Goal: Use online tool/utility: Utilize a website feature to perform a specific function

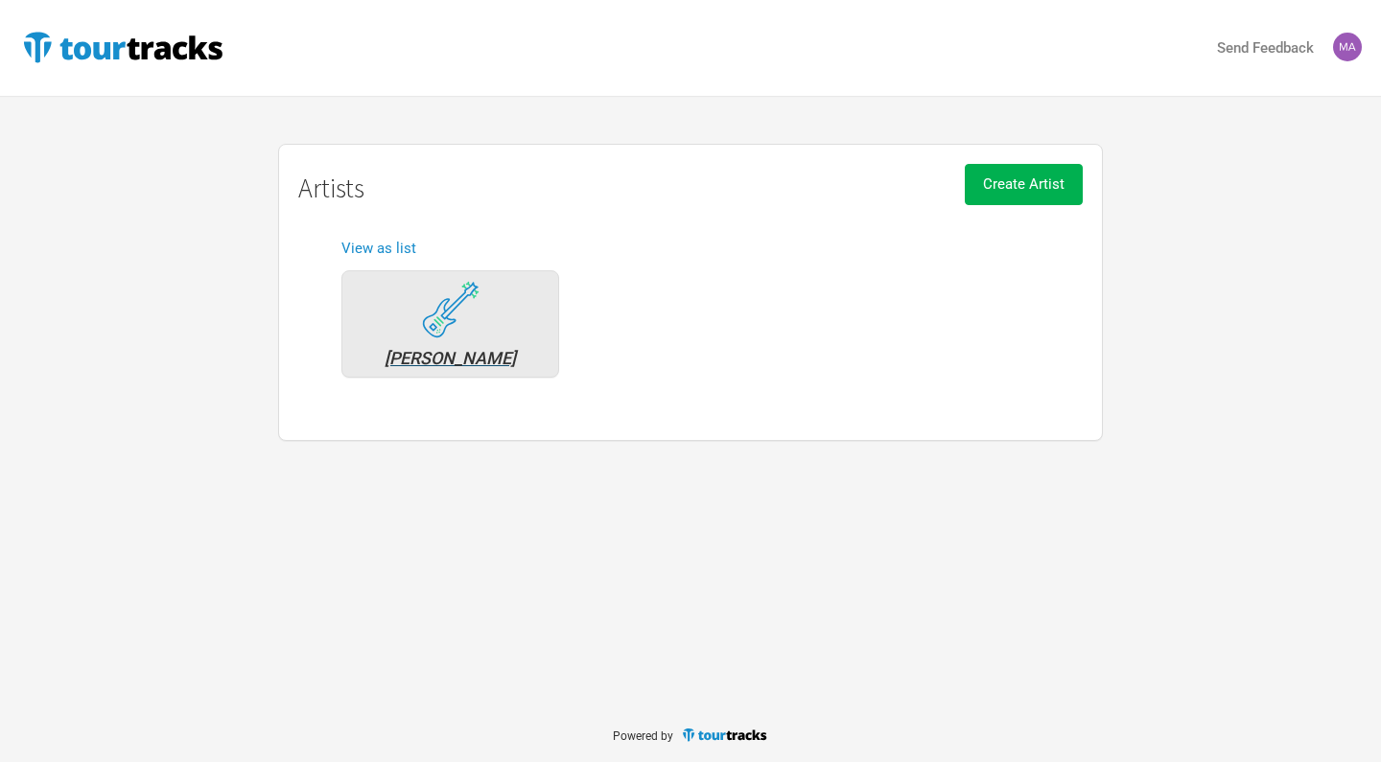
click at [475, 319] on img at bounding box center [451, 310] width 58 height 58
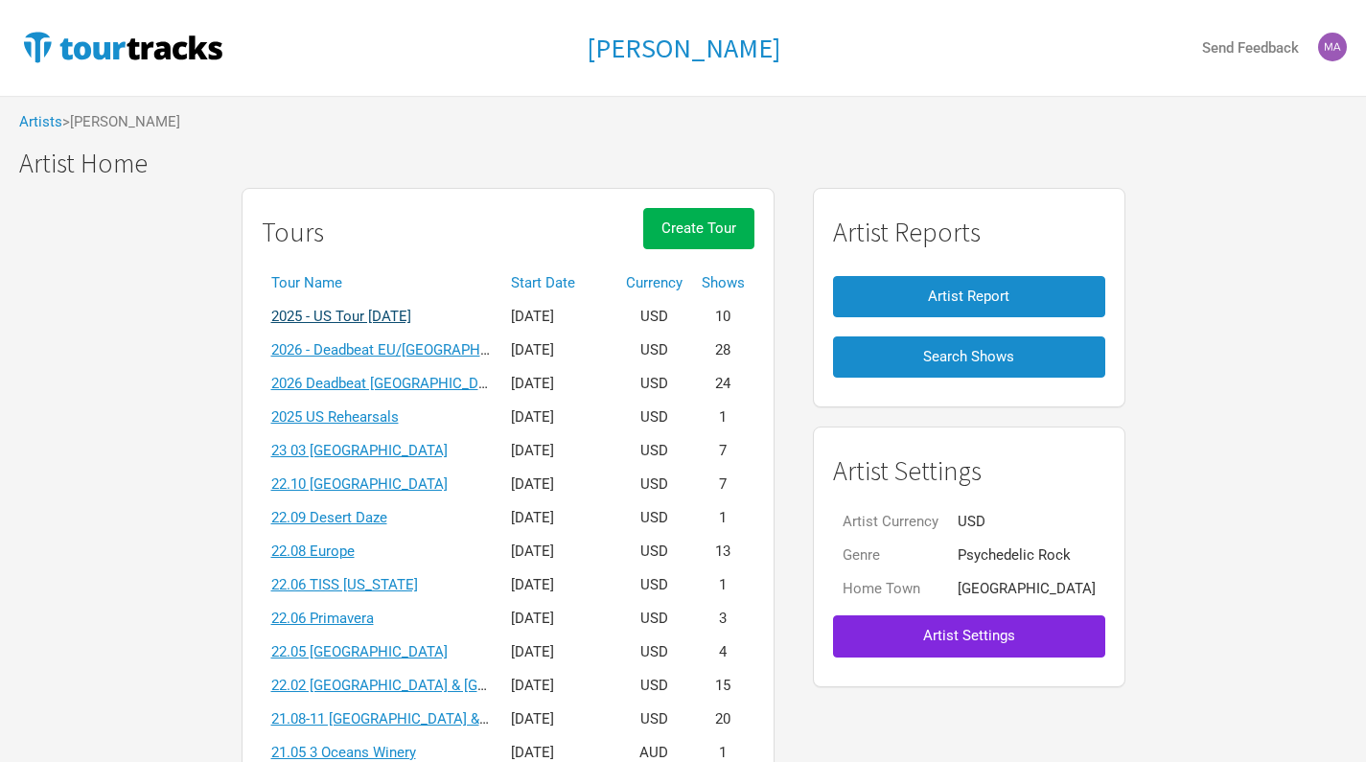
click at [411, 313] on link "2025 - US Tour [DATE]" at bounding box center [341, 316] width 140 height 17
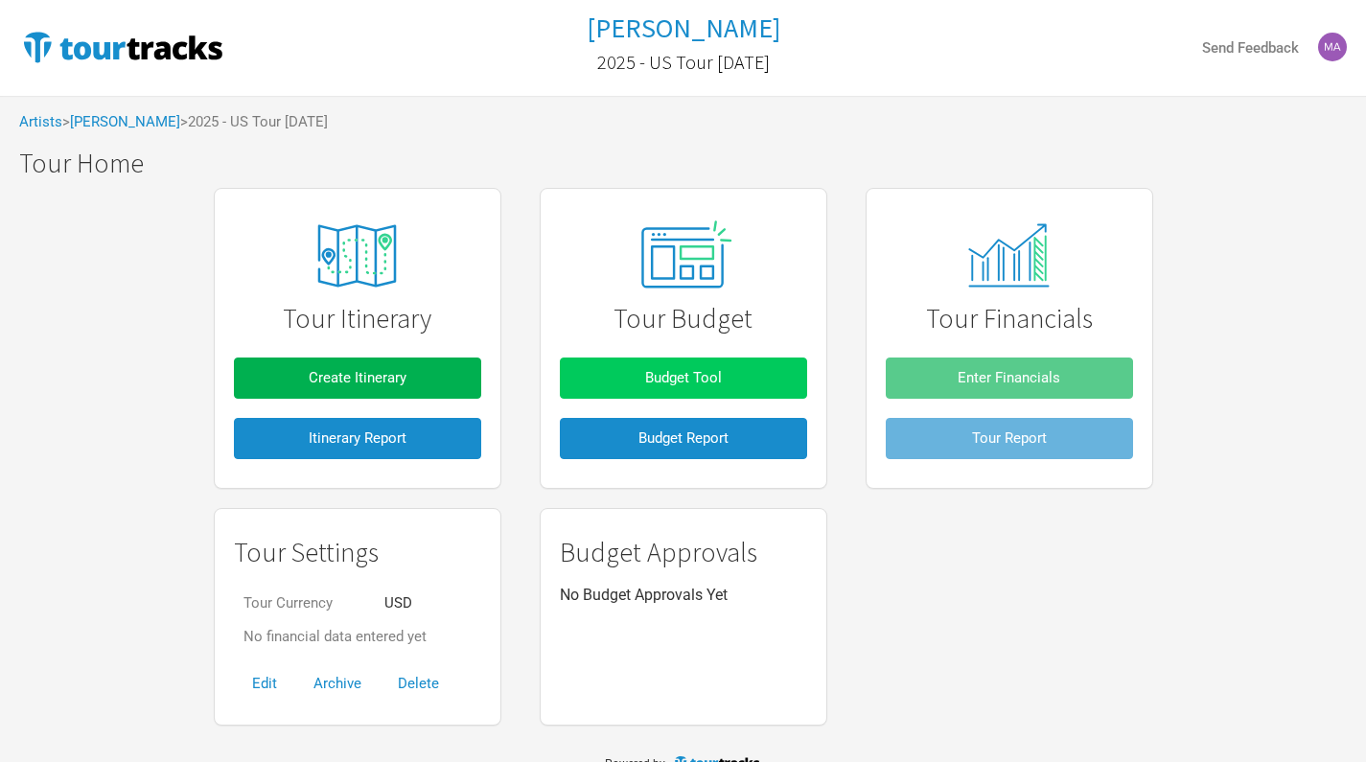
click at [645, 369] on span "Budget Tool" at bounding box center [683, 377] width 77 height 17
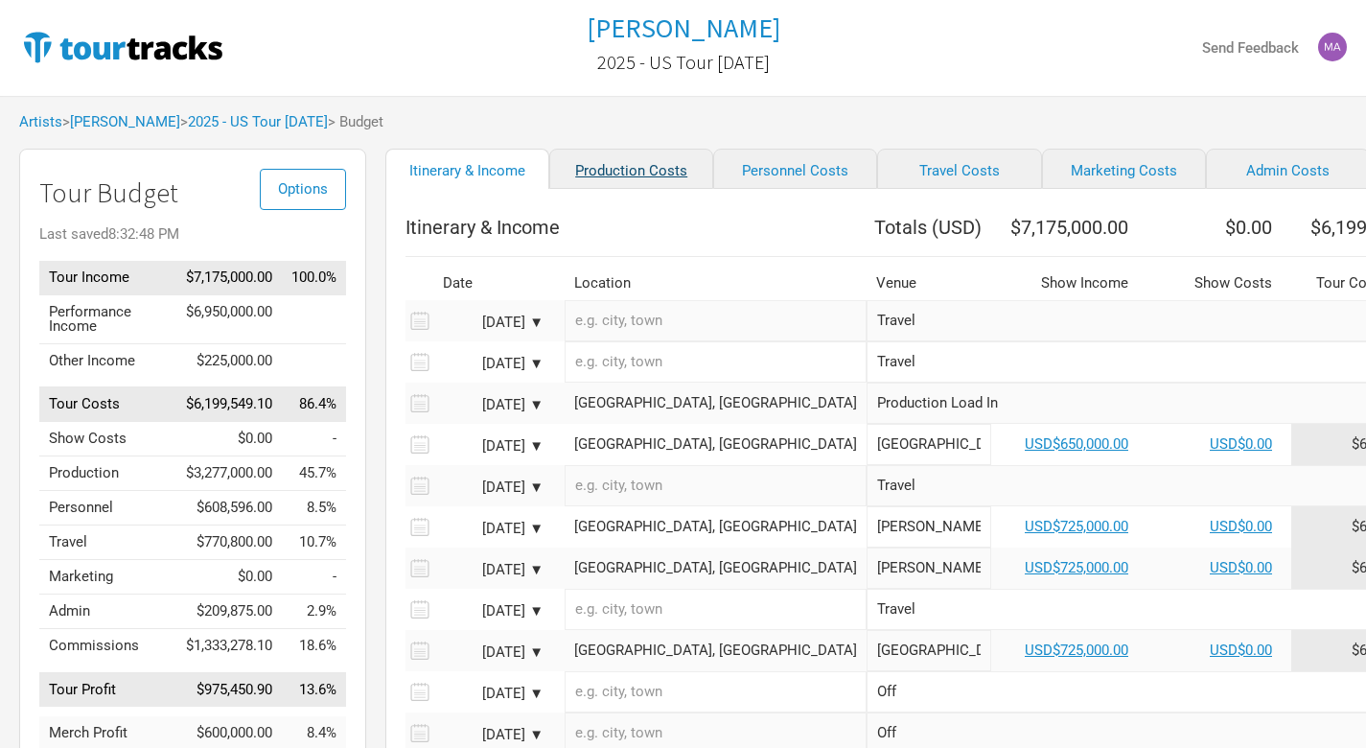
click at [612, 177] on link "Production Costs" at bounding box center [631, 169] width 164 height 40
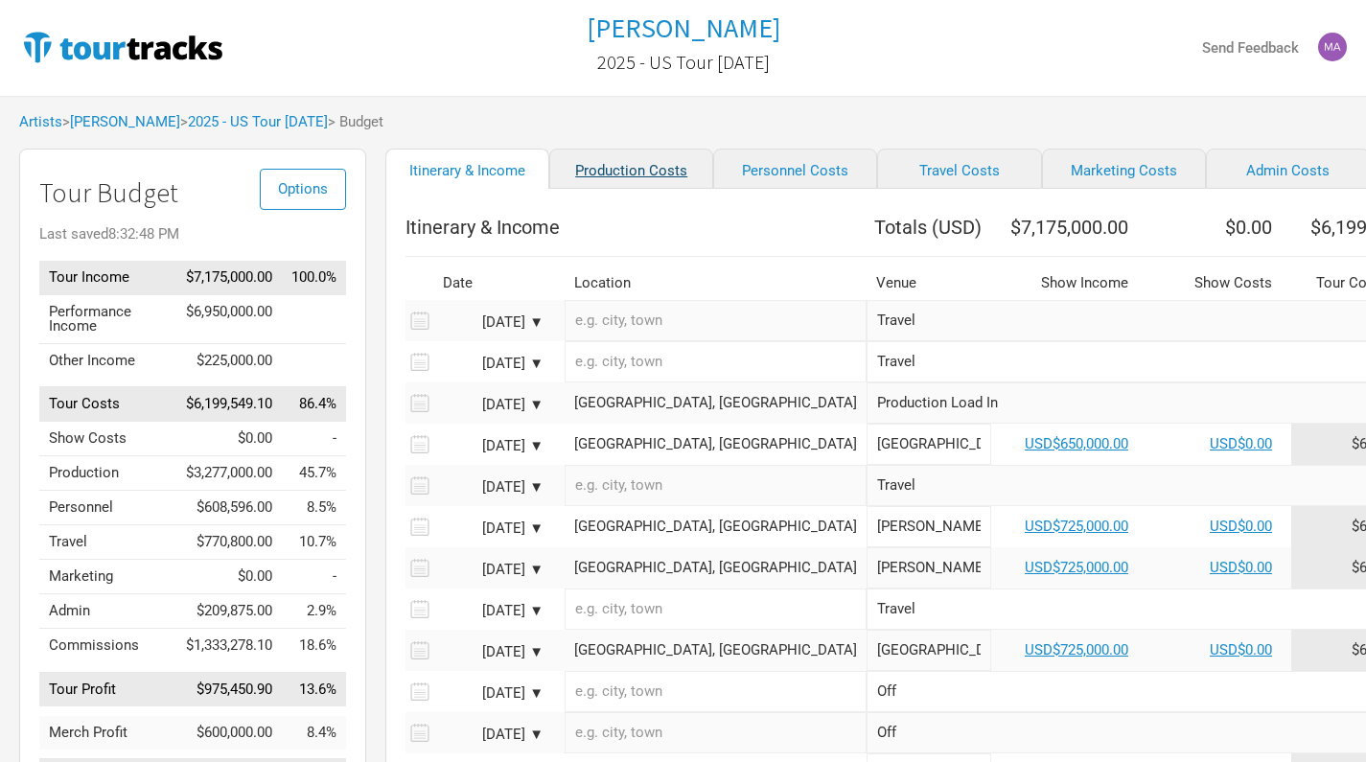
select select "Show Days"
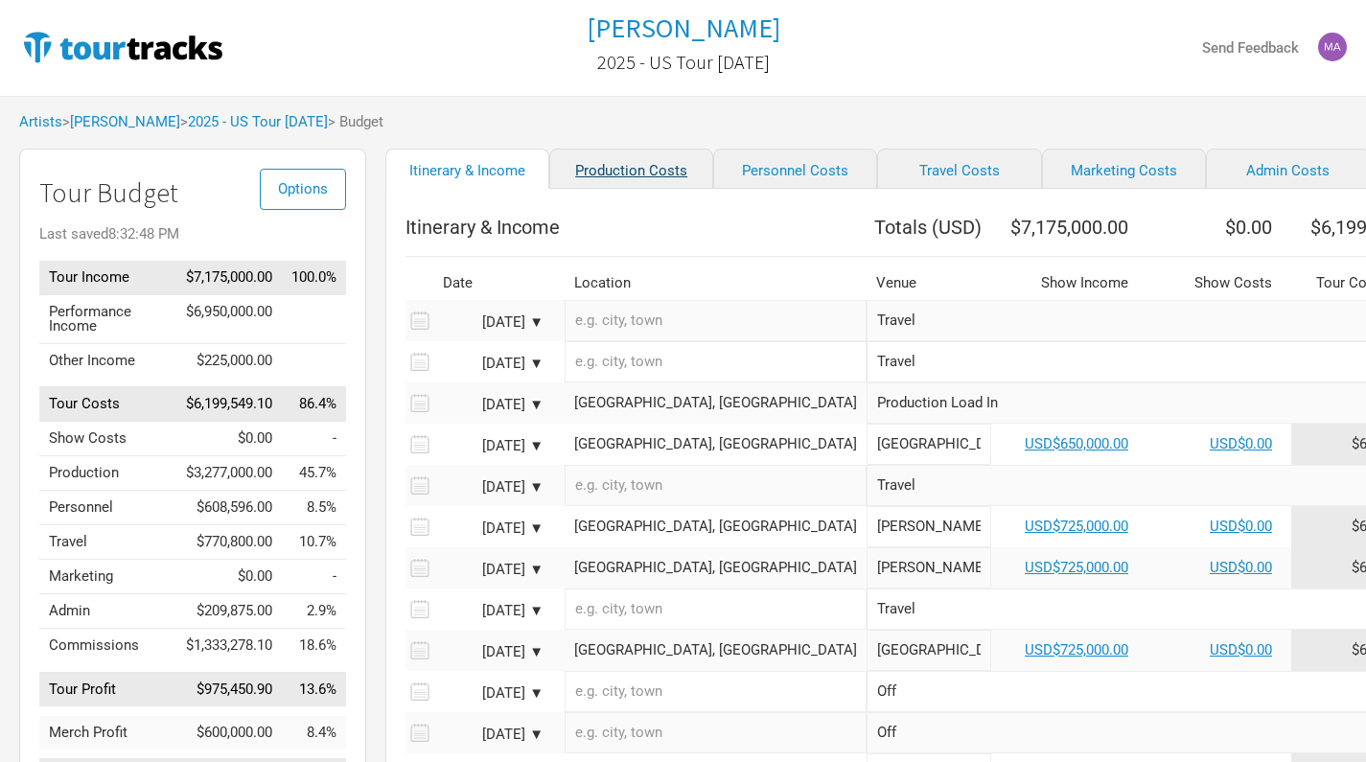
select select "Show Days"
select select "Shows"
select select "Show Days"
select select "Shows"
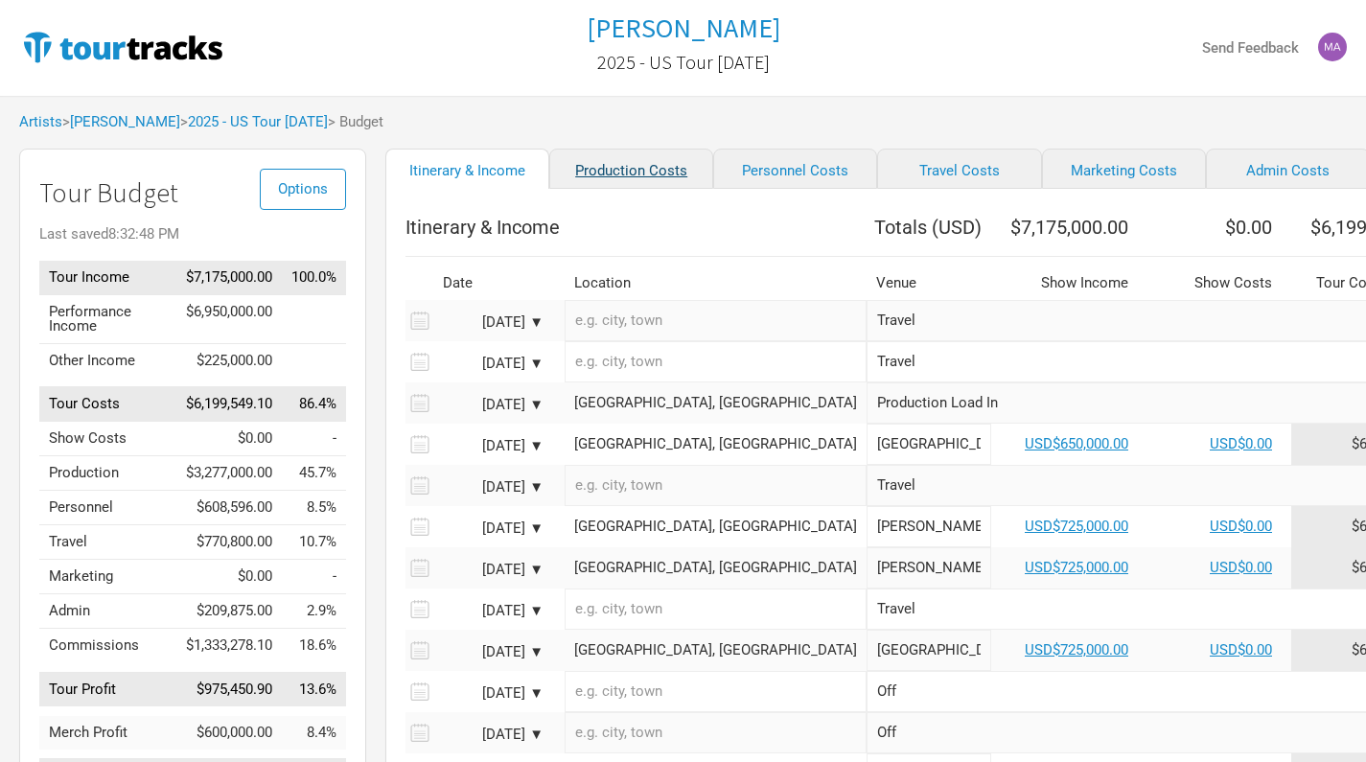
select select "Shows"
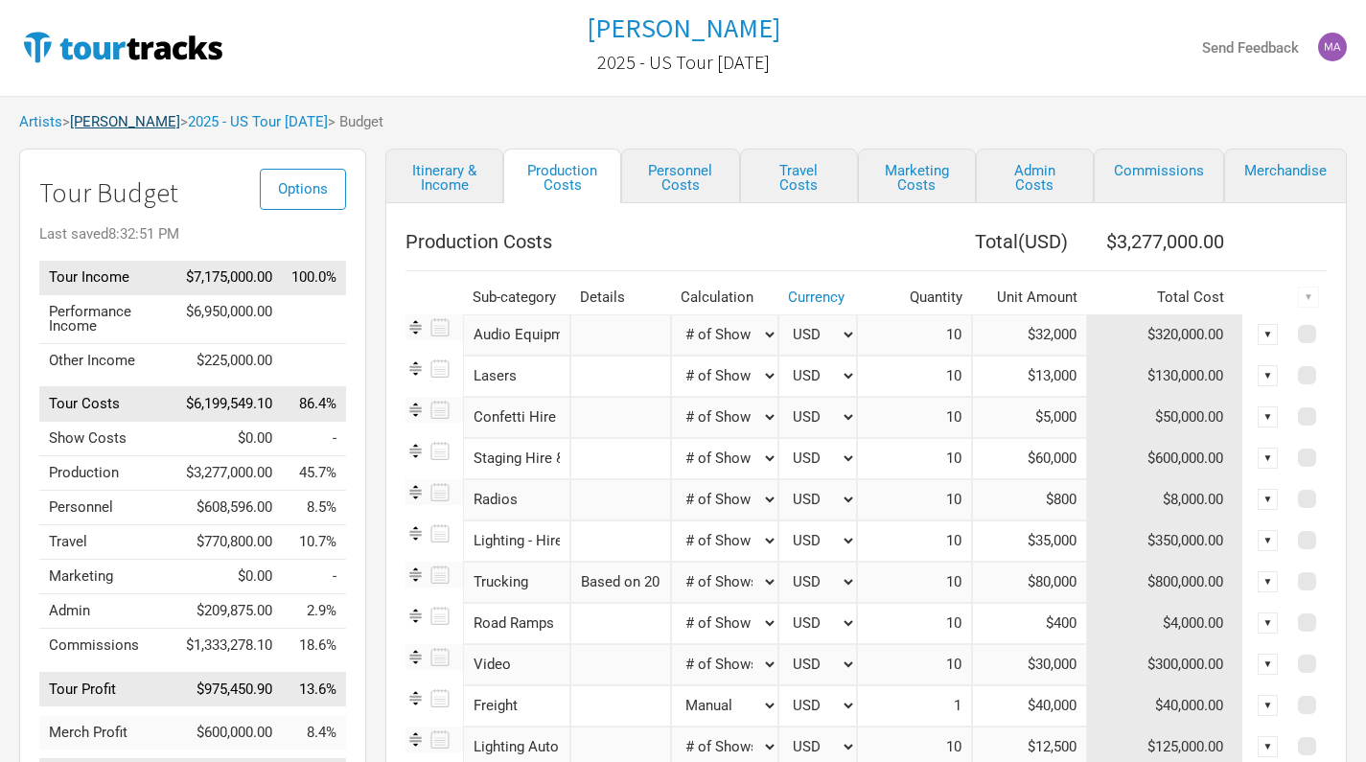
click at [121, 119] on link "[PERSON_NAME]" at bounding box center [125, 121] width 110 height 17
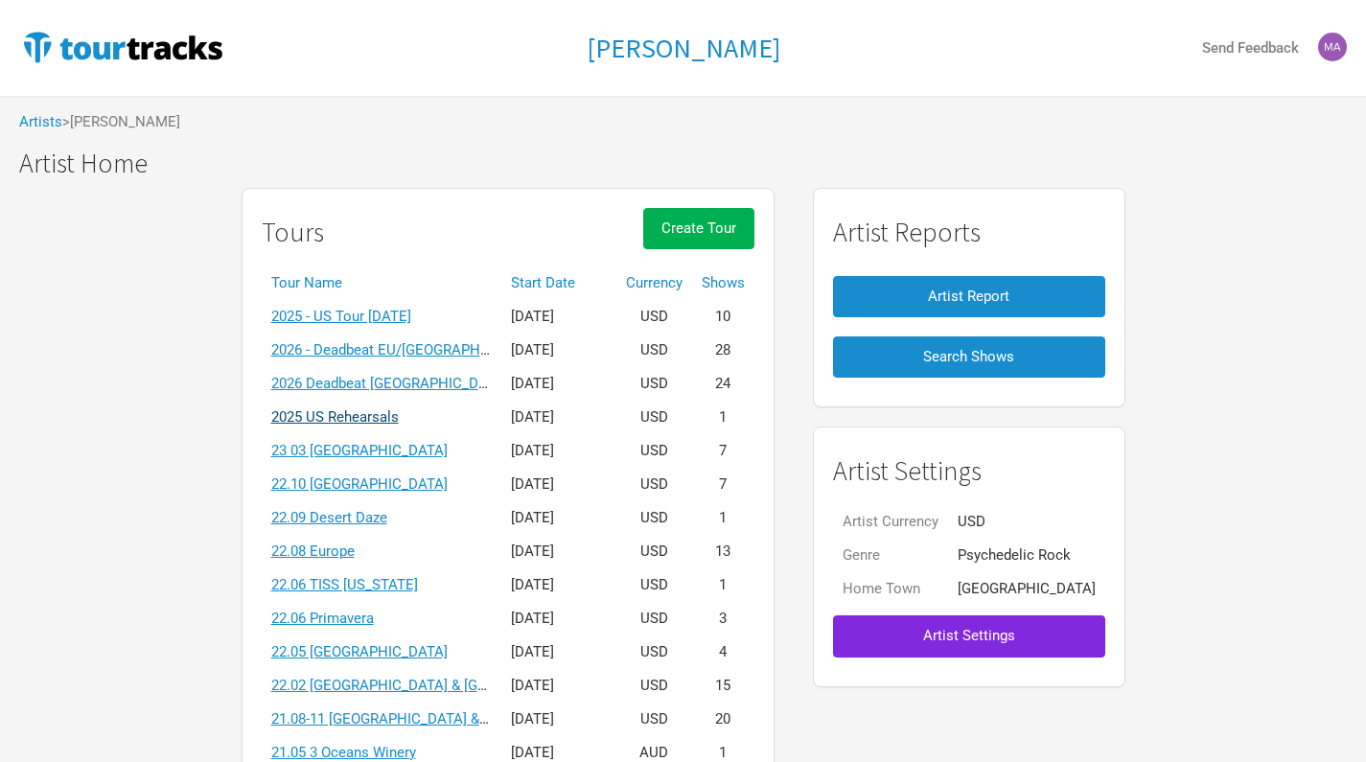
click at [388, 413] on link "2025 US Rehearsals" at bounding box center [335, 416] width 128 height 17
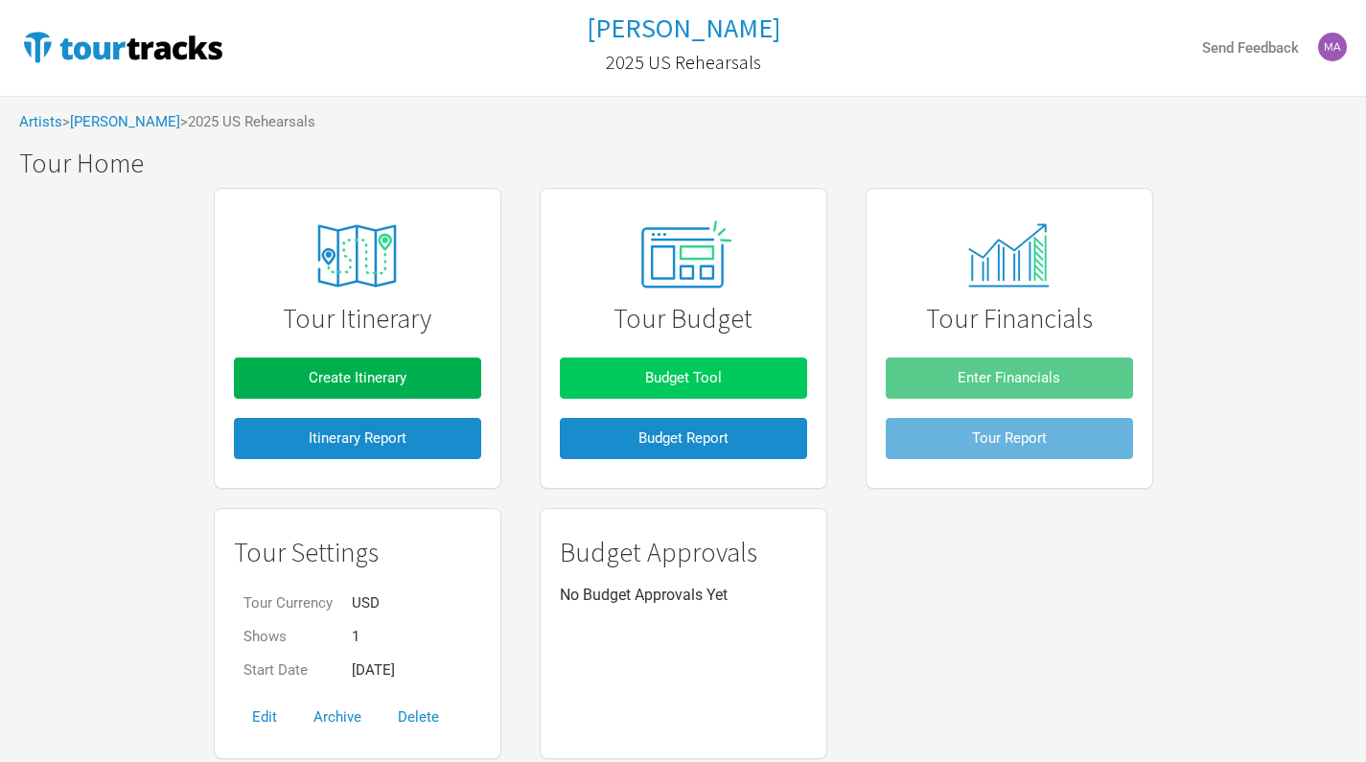
click at [674, 377] on span "Budget Tool" at bounding box center [683, 377] width 77 height 17
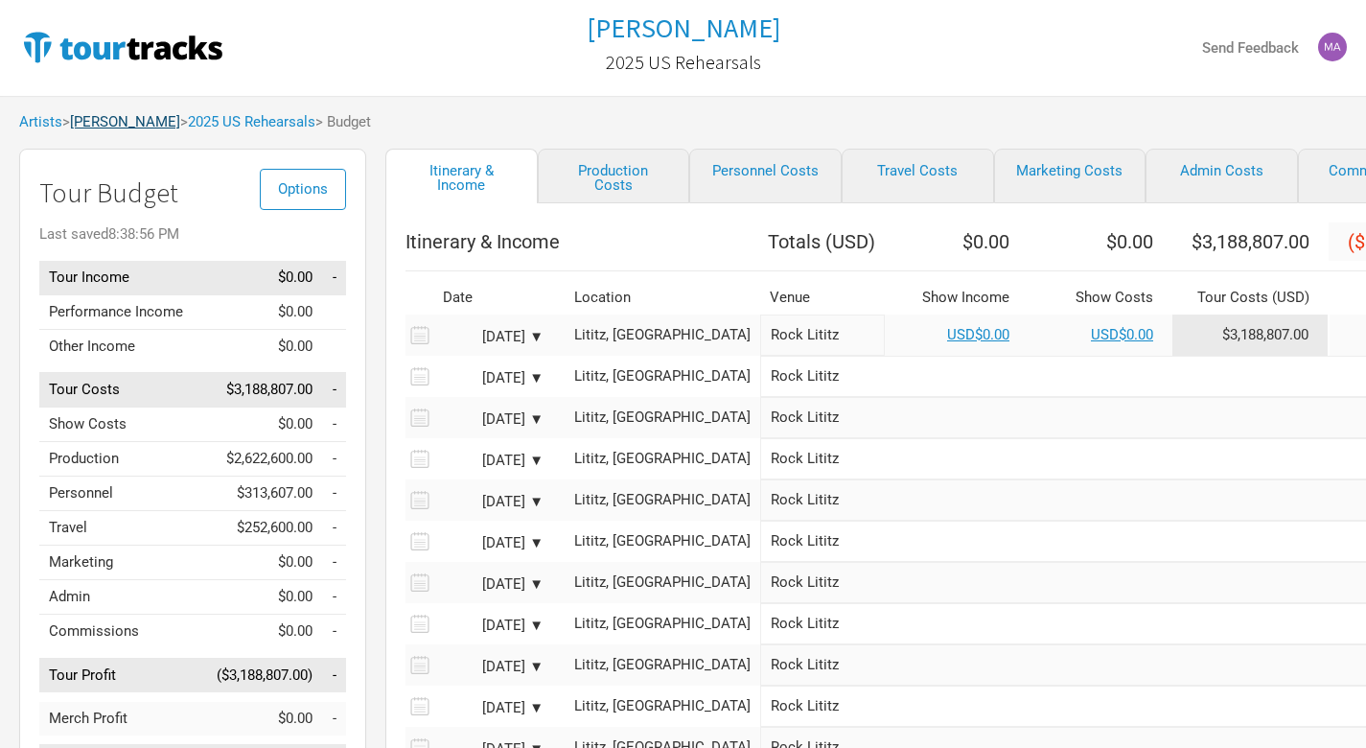
click at [129, 116] on link "[PERSON_NAME]" at bounding box center [125, 121] width 110 height 17
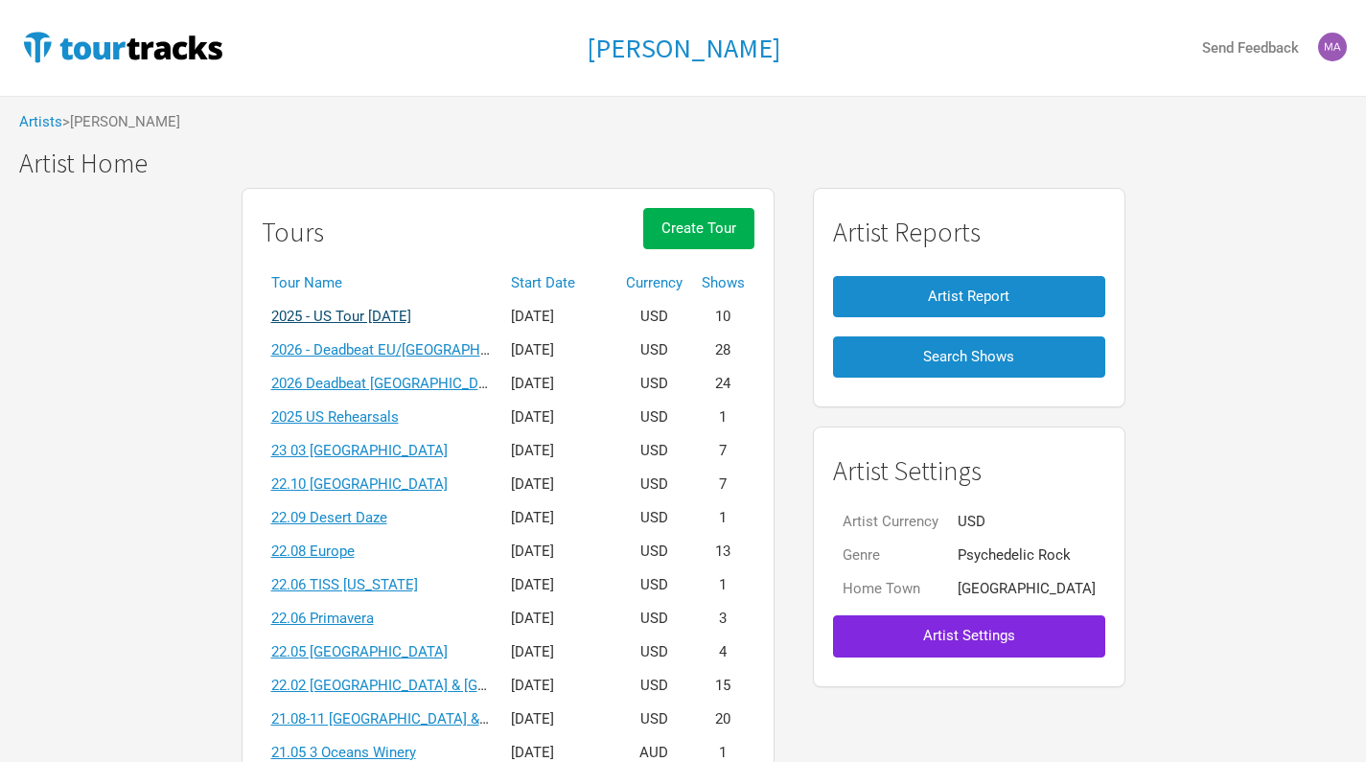
click at [411, 313] on link "2025 - US Tour [DATE]" at bounding box center [341, 316] width 140 height 17
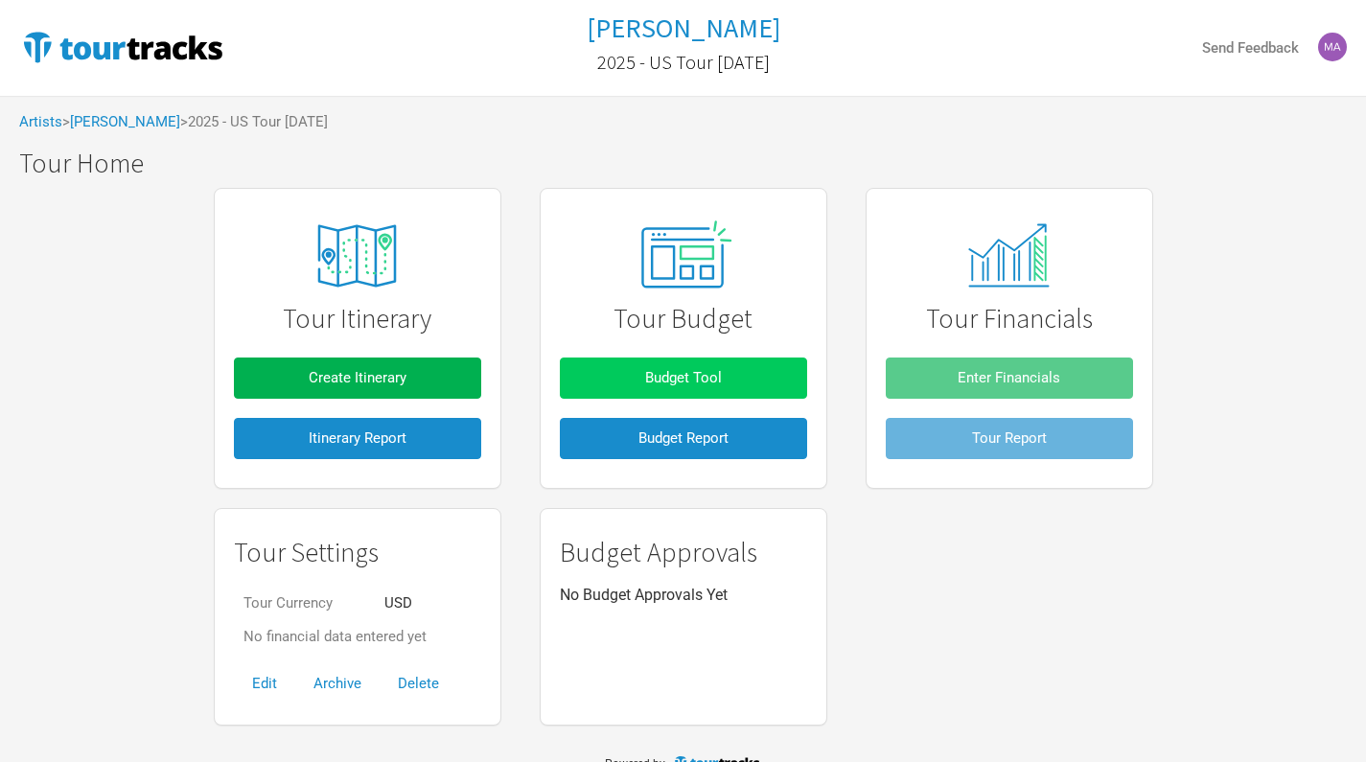
click at [684, 364] on button "Budget Tool" at bounding box center [683, 378] width 247 height 41
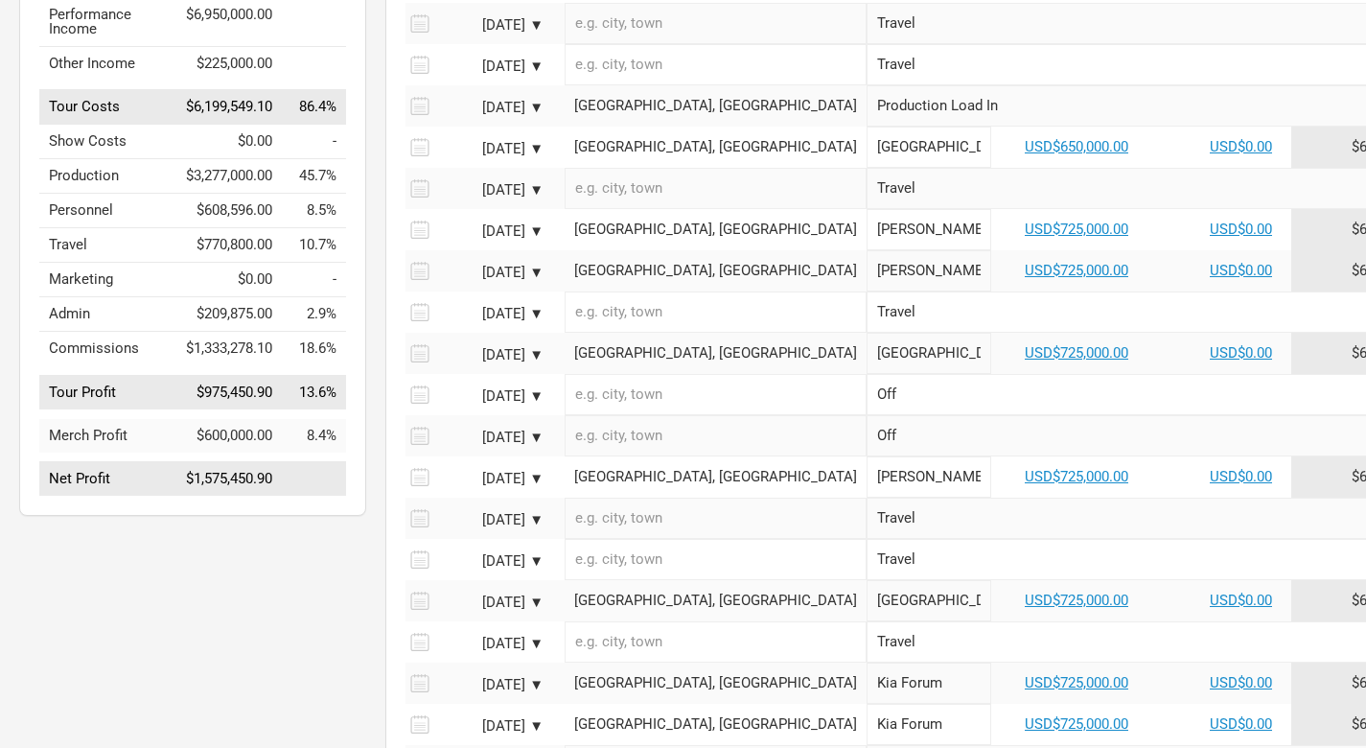
scroll to position [302, 0]
